Goal: Task Accomplishment & Management: Complete application form

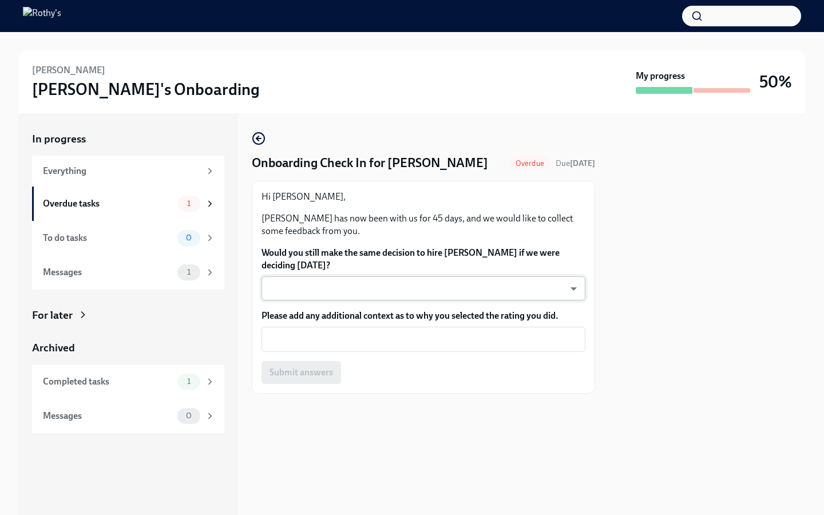
click at [556, 294] on body "[PERSON_NAME]'s Onboarding My progress 50% In progress Everything Overdue tasks…" at bounding box center [412, 257] width 824 height 515
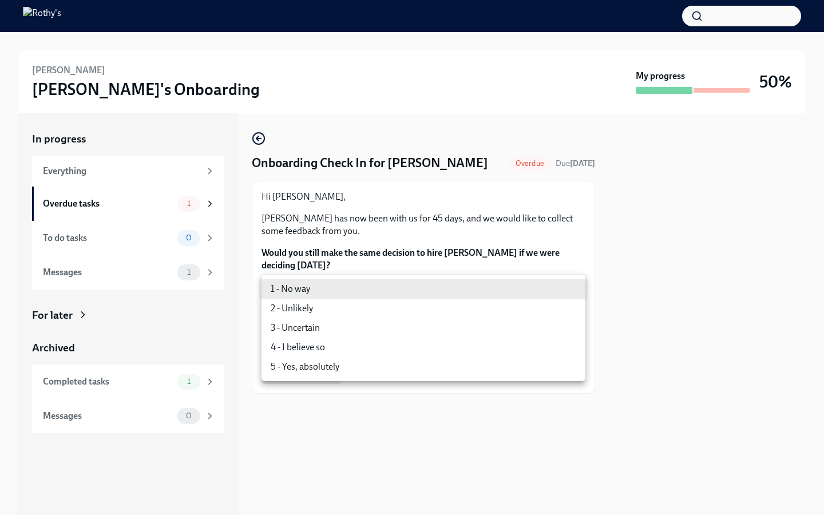
click at [417, 362] on li "5 - Yes, absolutely" at bounding box center [424, 366] width 324 height 19
type input "ecD3jUuAv"
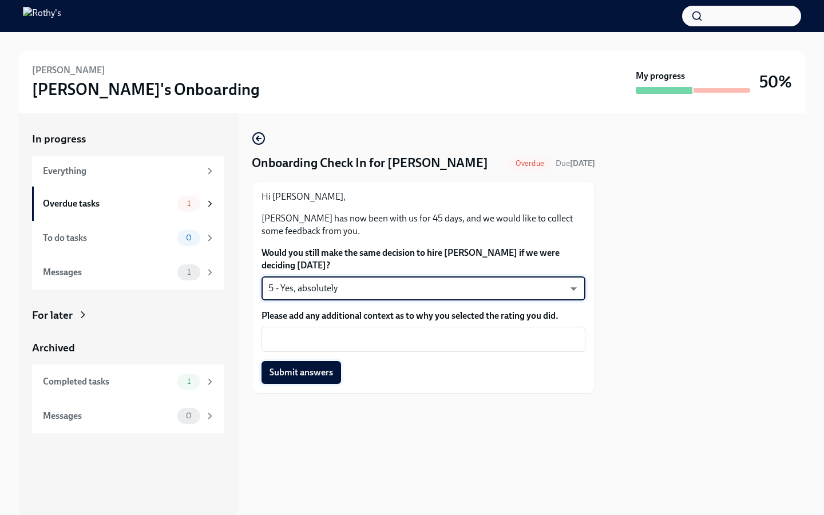
click at [319, 375] on span "Submit answers" at bounding box center [302, 372] width 64 height 11
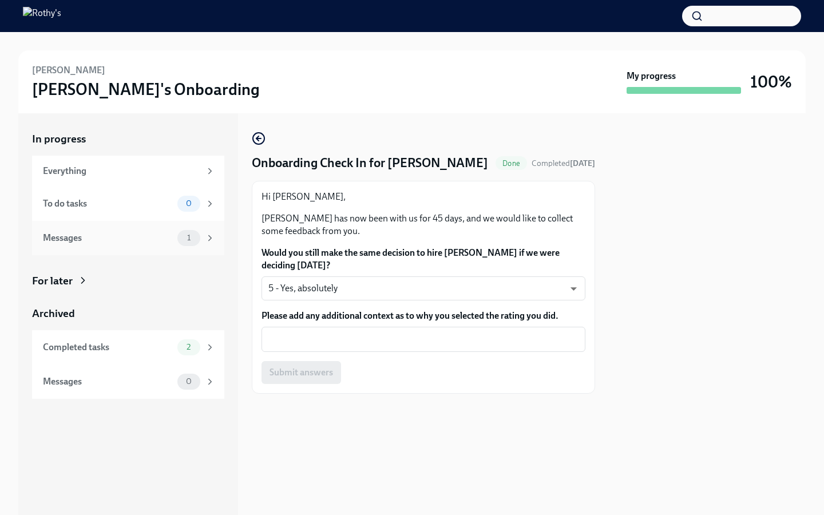
click at [145, 232] on div "Messages" at bounding box center [108, 238] width 130 height 13
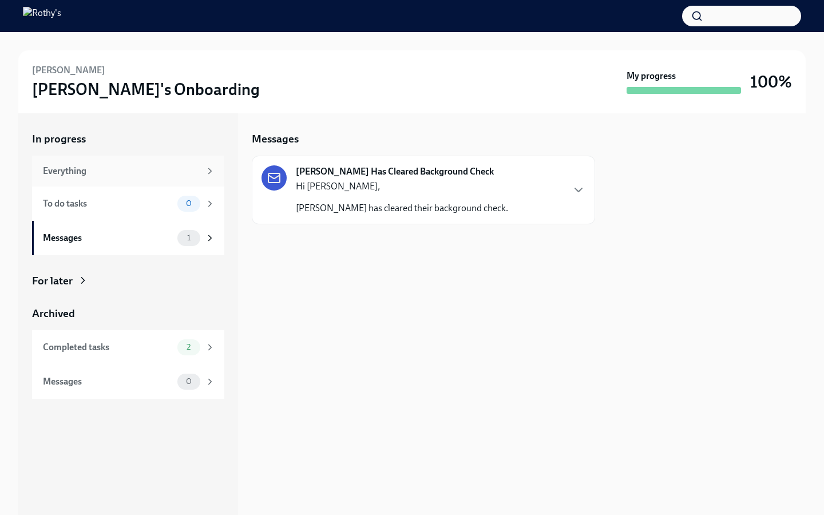
click at [192, 167] on div "Everything" at bounding box center [121, 171] width 157 height 13
